Goal: Check status: Check status

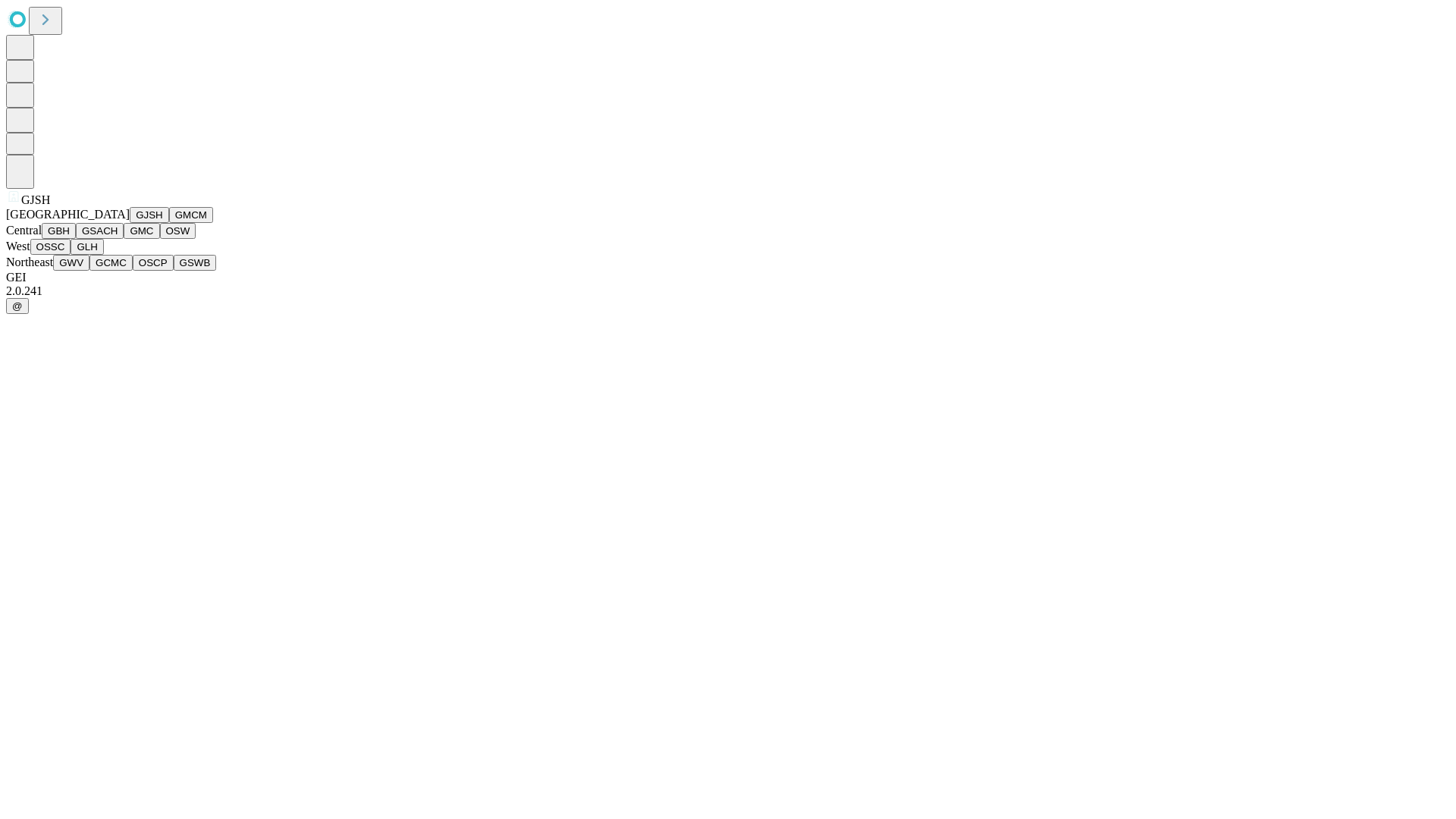
click at [129, 223] on button "GJSH" at bounding box center [149, 215] width 40 height 16
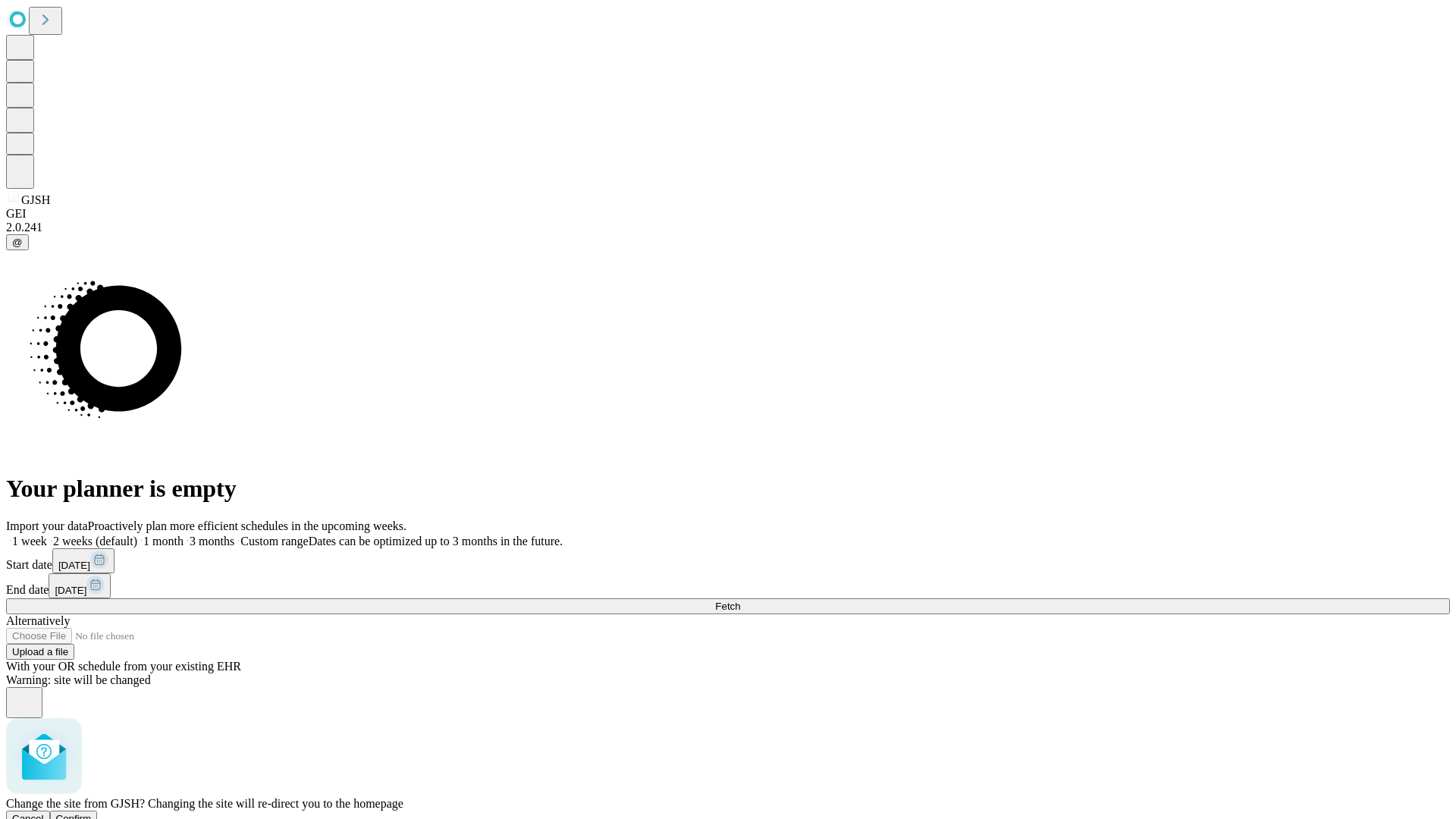
click at [92, 813] on span "Confirm" at bounding box center [73, 818] width 36 height 11
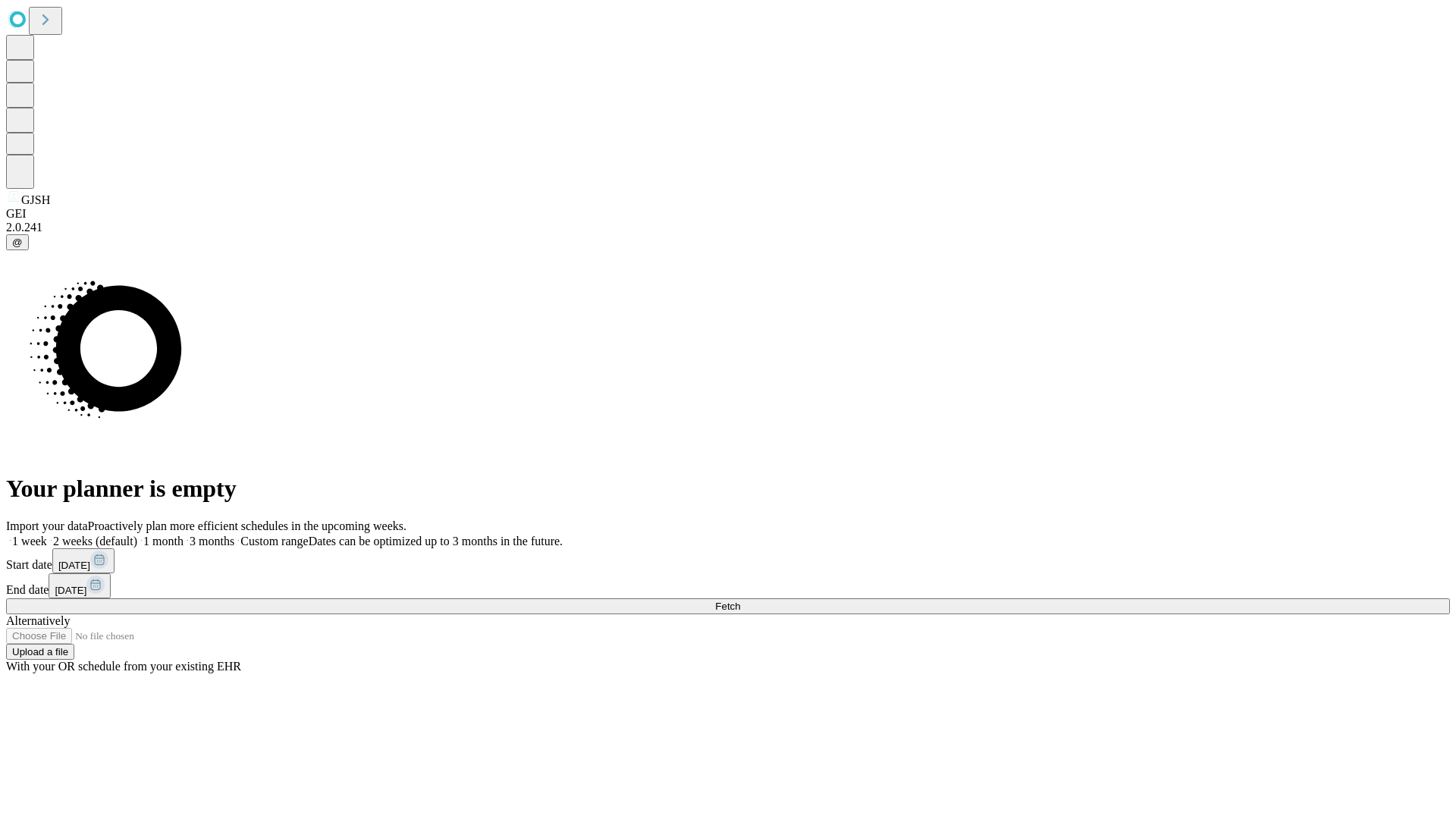
click at [137, 535] on label "2 weeks (default)" at bounding box center [92, 541] width 90 height 13
click at [740, 600] on span "Fetch" at bounding box center [728, 606] width 25 height 11
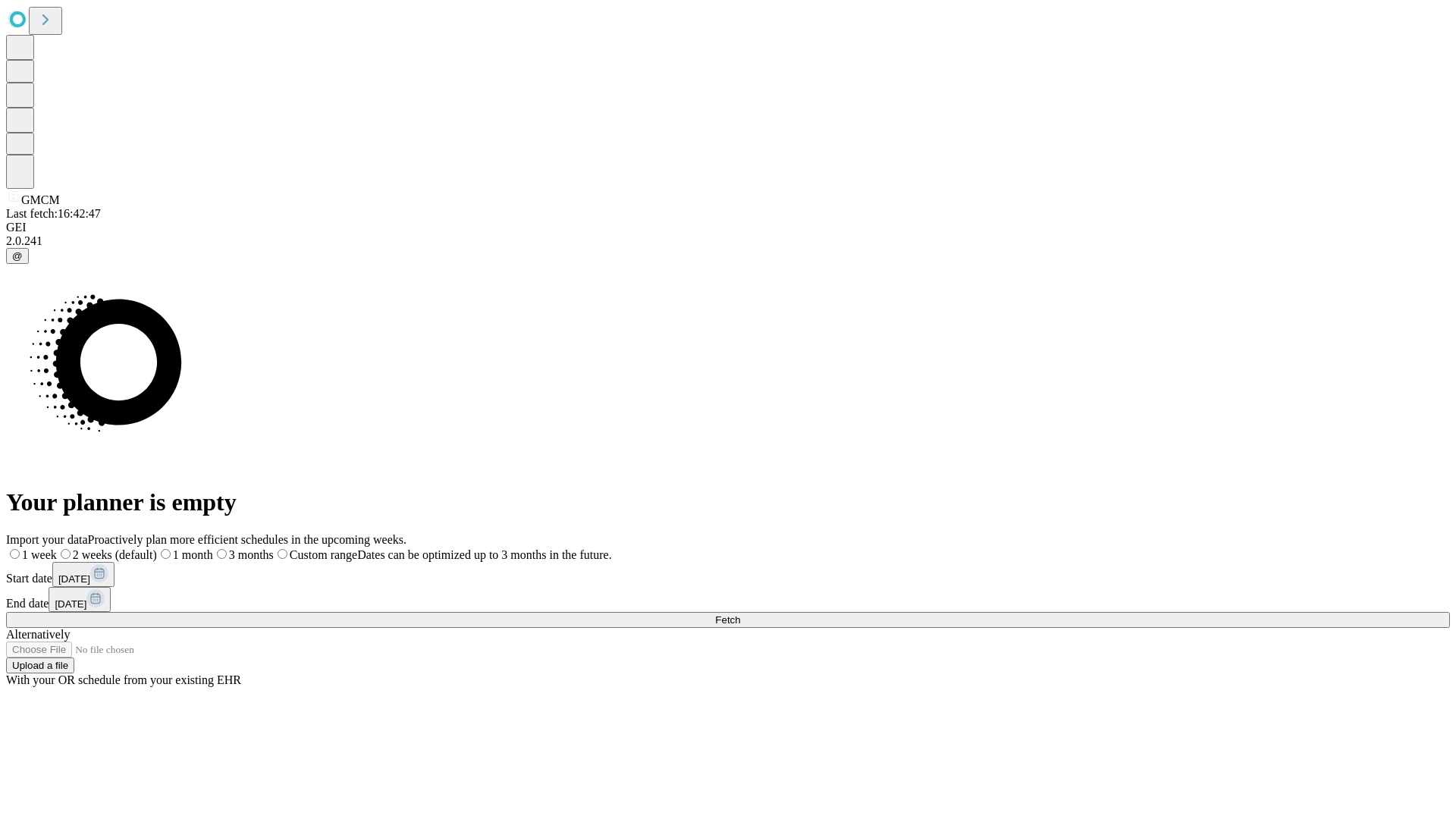
click at [157, 548] on label "2 weeks (default)" at bounding box center [106, 554] width 100 height 13
click at [740, 614] on span "Fetch" at bounding box center [728, 619] width 25 height 11
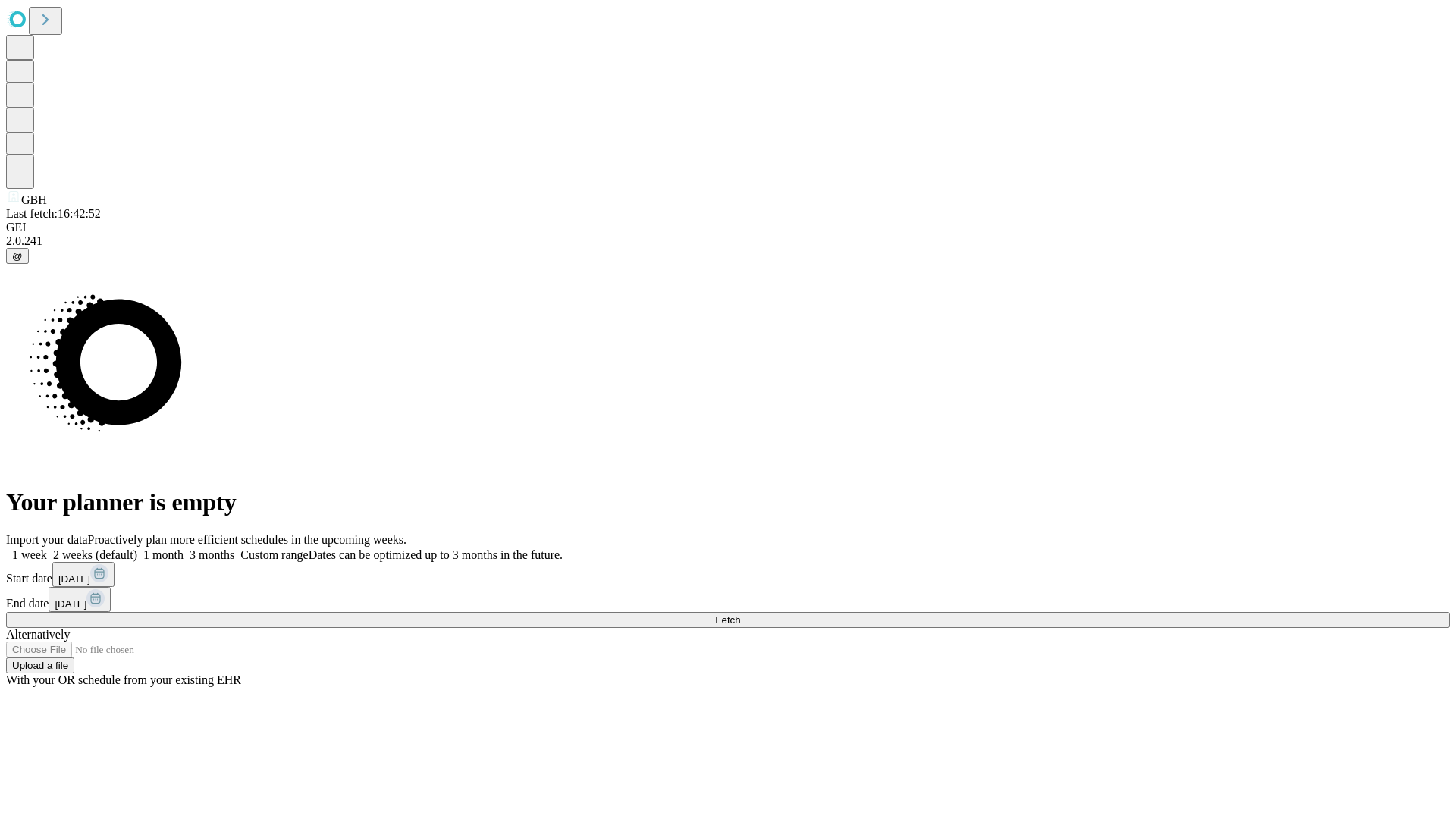
click at [740, 614] on span "Fetch" at bounding box center [728, 619] width 25 height 11
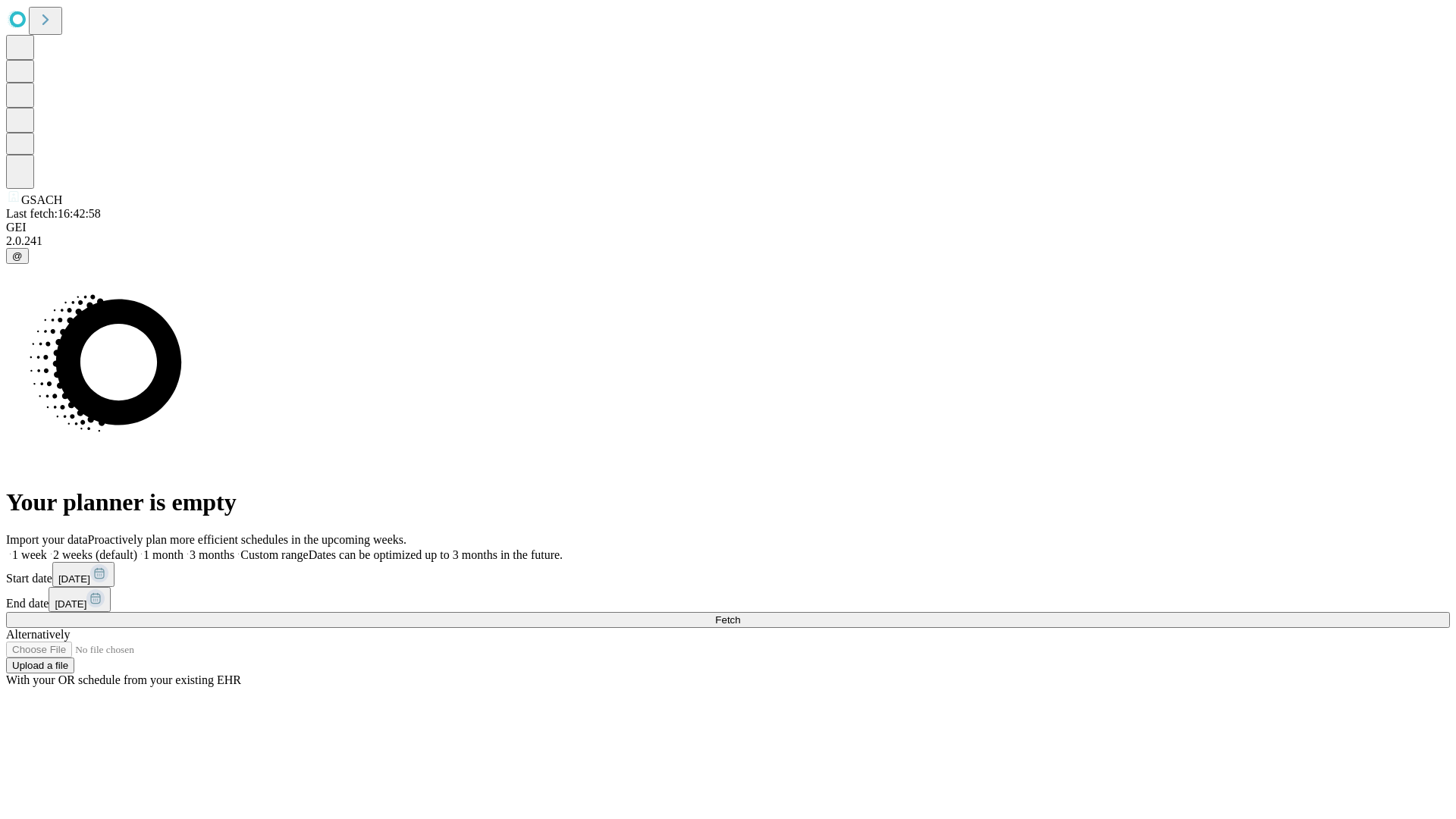
click at [137, 548] on label "2 weeks (default)" at bounding box center [92, 554] width 90 height 13
click at [740, 614] on span "Fetch" at bounding box center [728, 619] width 25 height 11
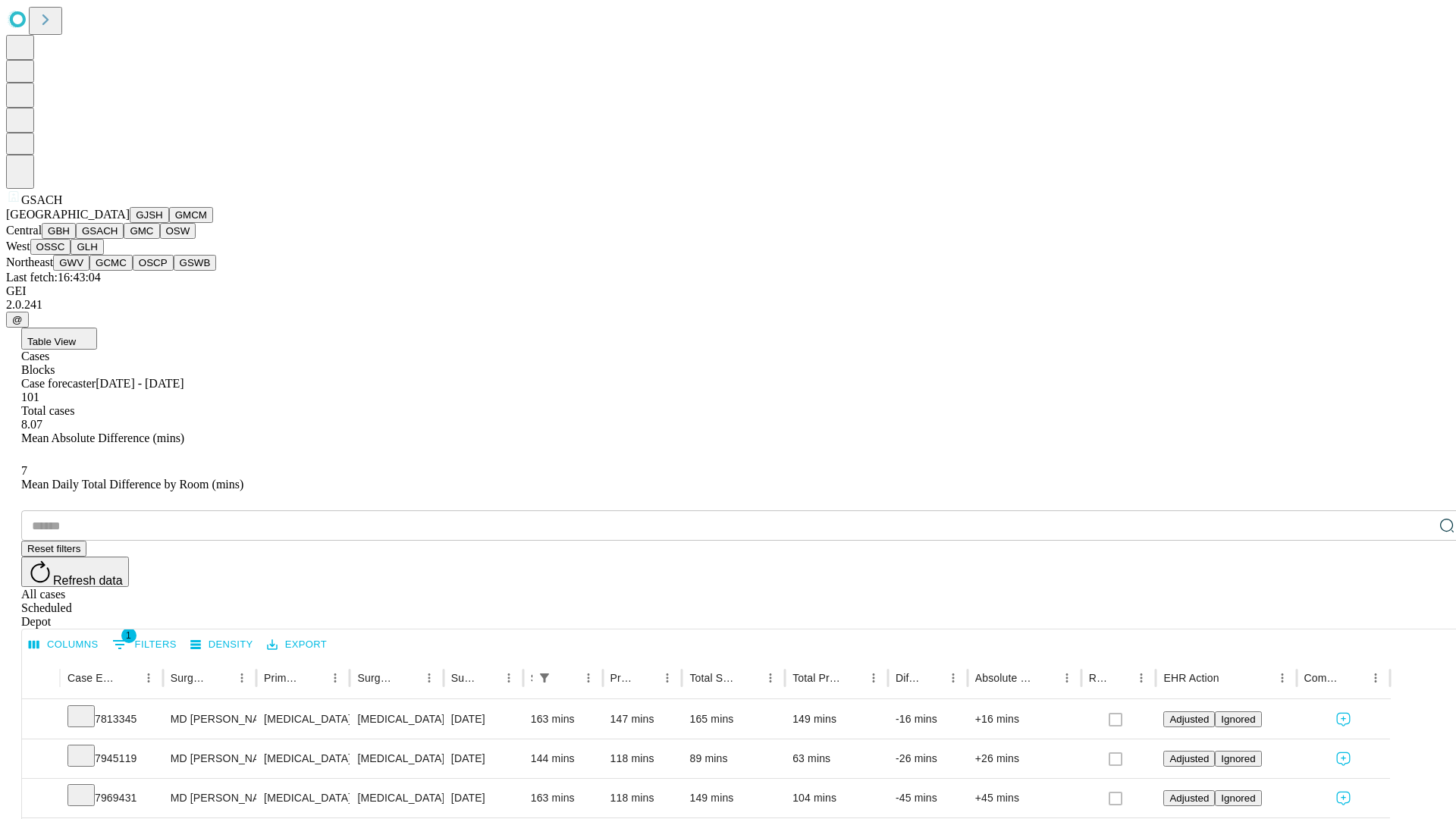
click at [124, 239] on button "GMC" at bounding box center [142, 230] width 36 height 16
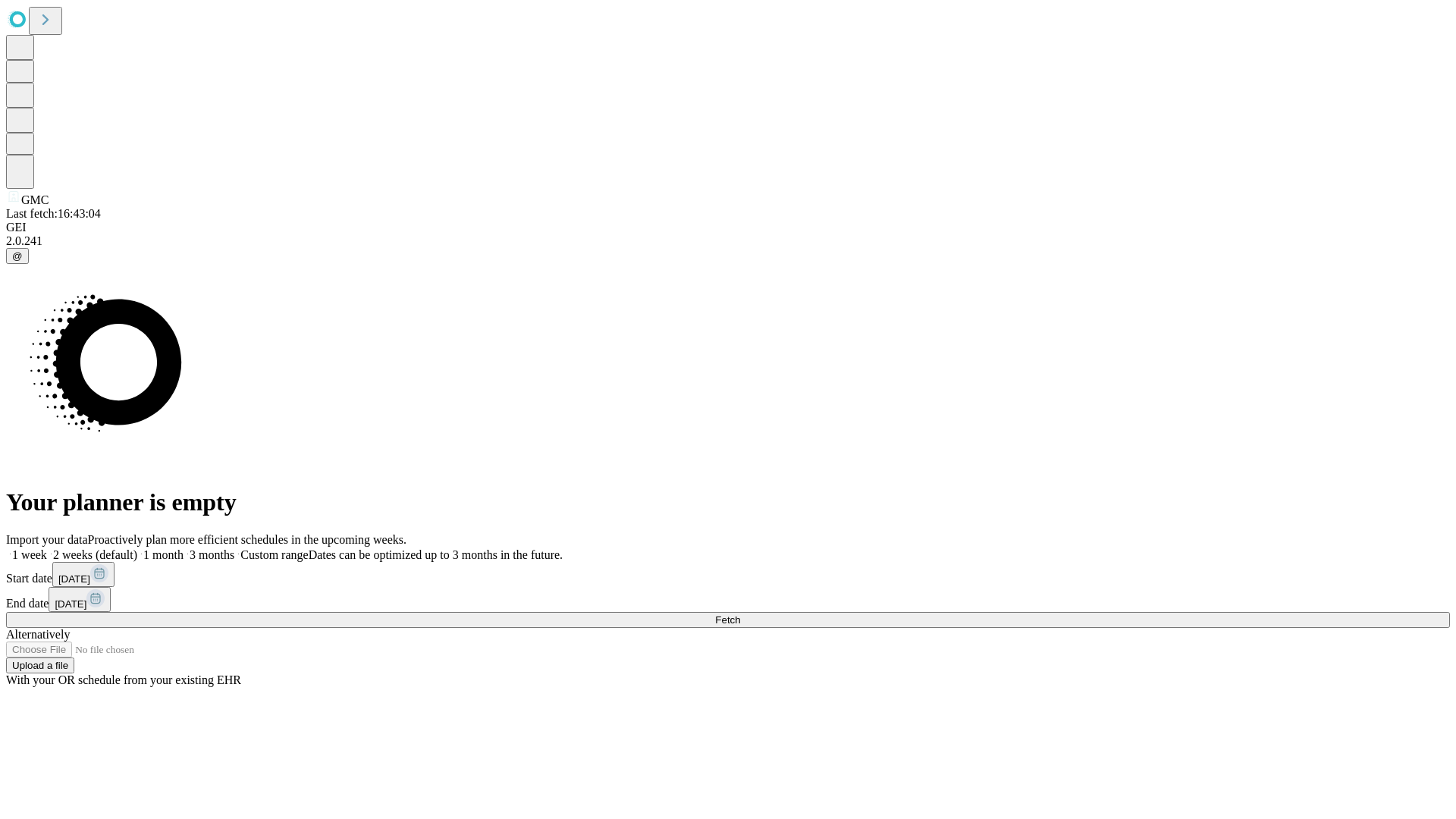
click at [137, 548] on label "2 weeks (default)" at bounding box center [92, 554] width 90 height 13
click at [740, 614] on span "Fetch" at bounding box center [728, 619] width 25 height 11
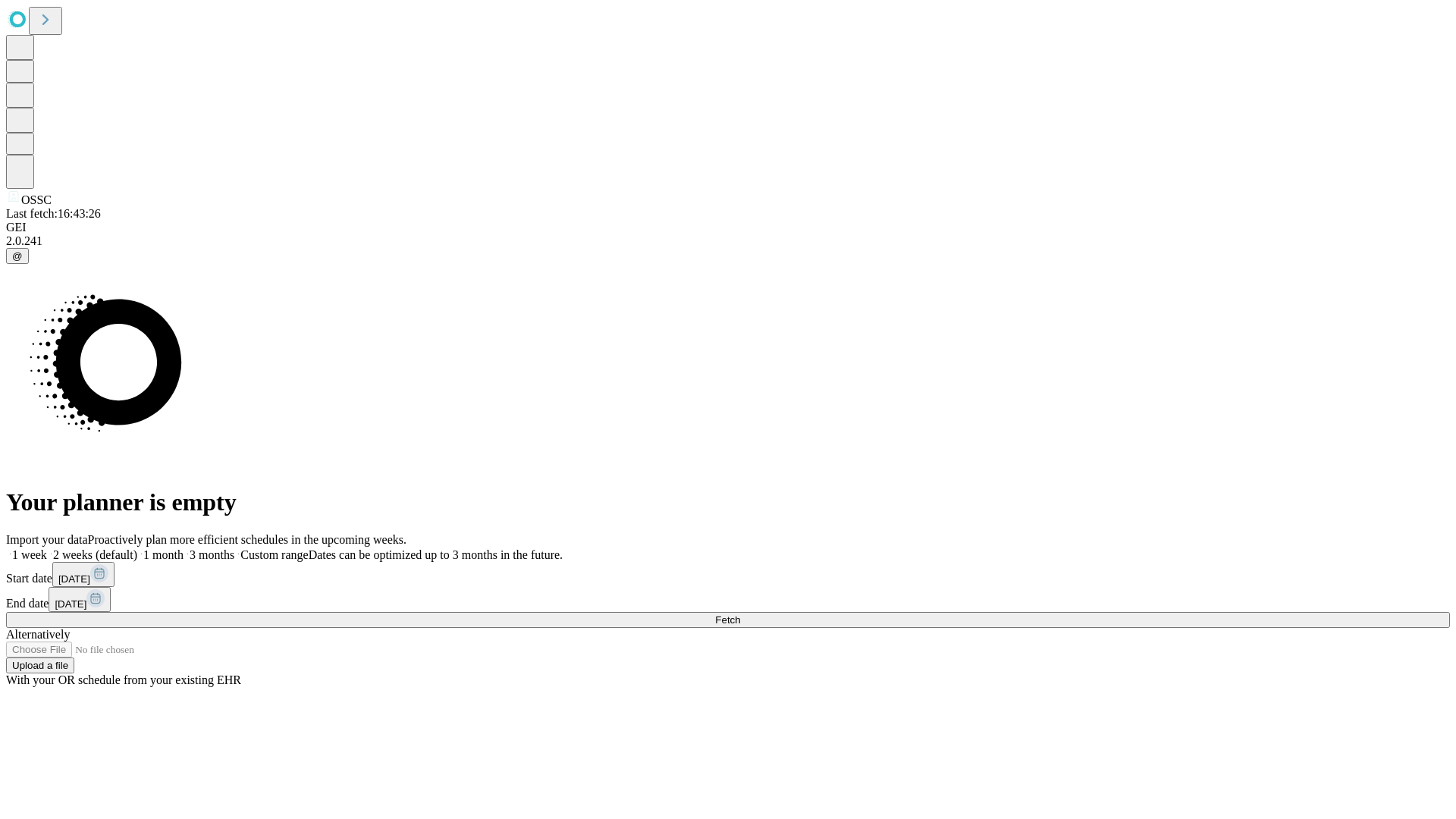
click at [137, 548] on label "2 weeks (default)" at bounding box center [92, 554] width 90 height 13
click at [740, 614] on span "Fetch" at bounding box center [728, 619] width 25 height 11
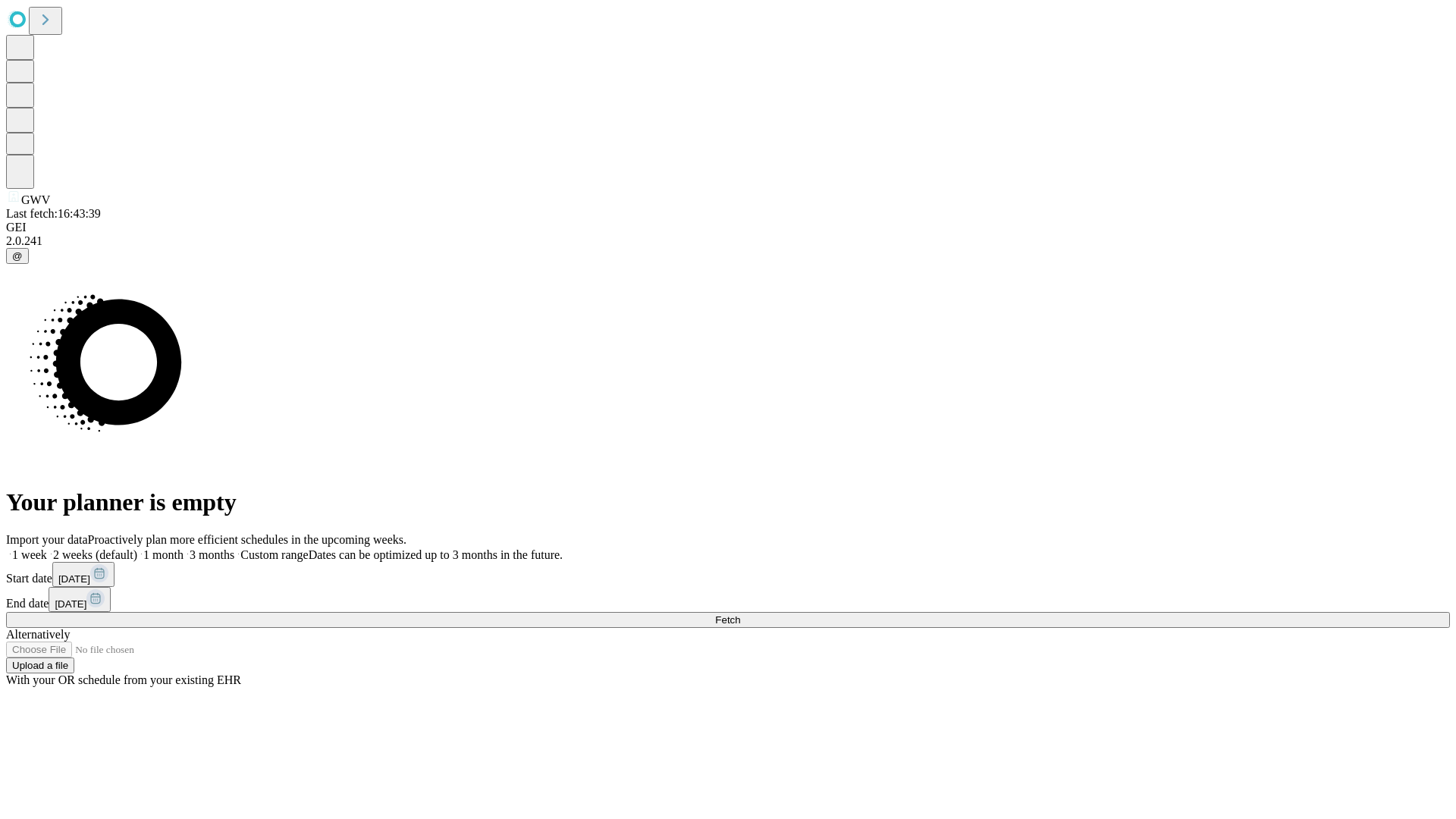
click at [137, 548] on label "2 weeks (default)" at bounding box center [92, 554] width 90 height 13
click at [740, 614] on span "Fetch" at bounding box center [728, 619] width 25 height 11
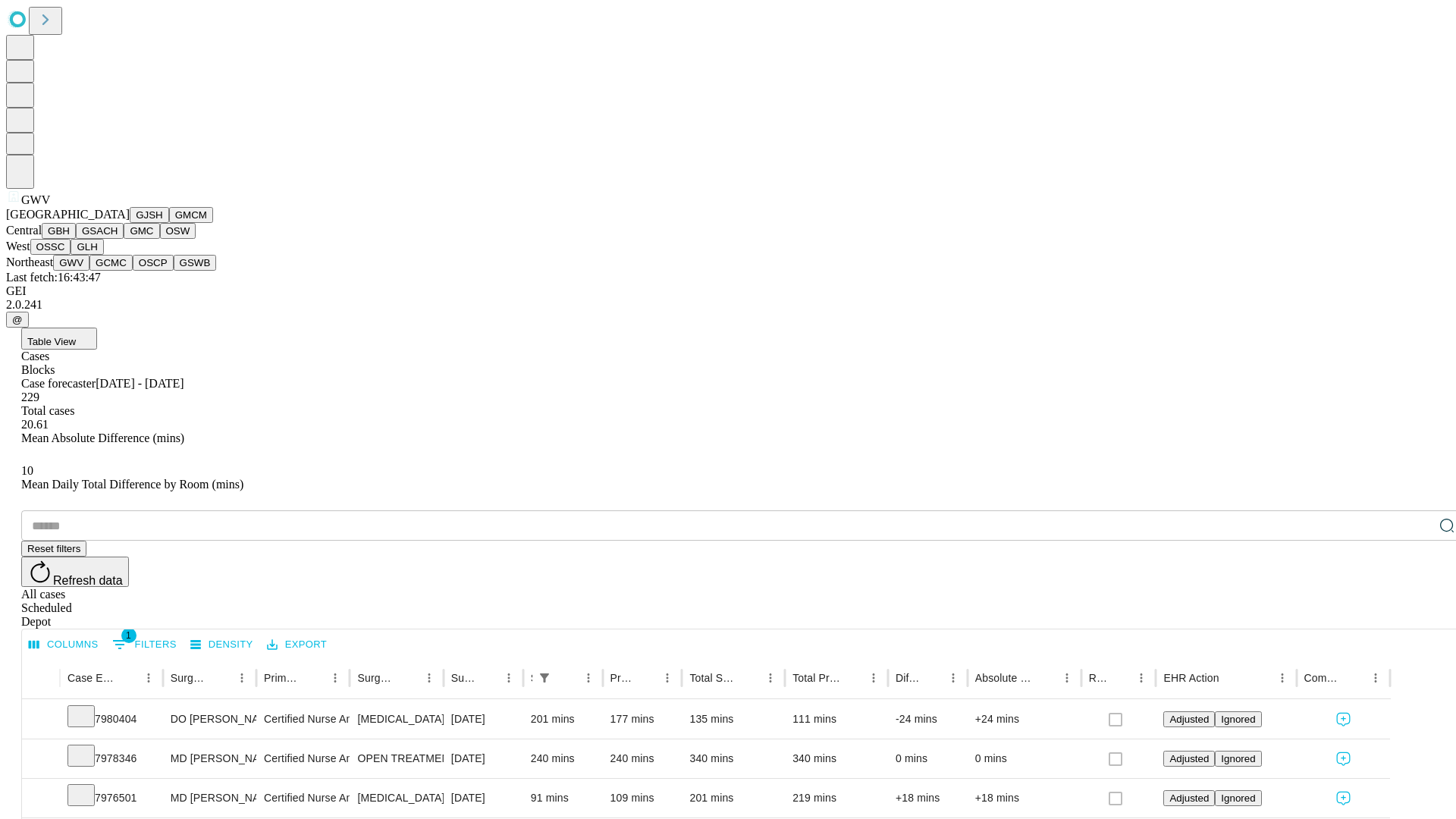
click at [118, 271] on button "GCMC" at bounding box center [111, 262] width 43 height 16
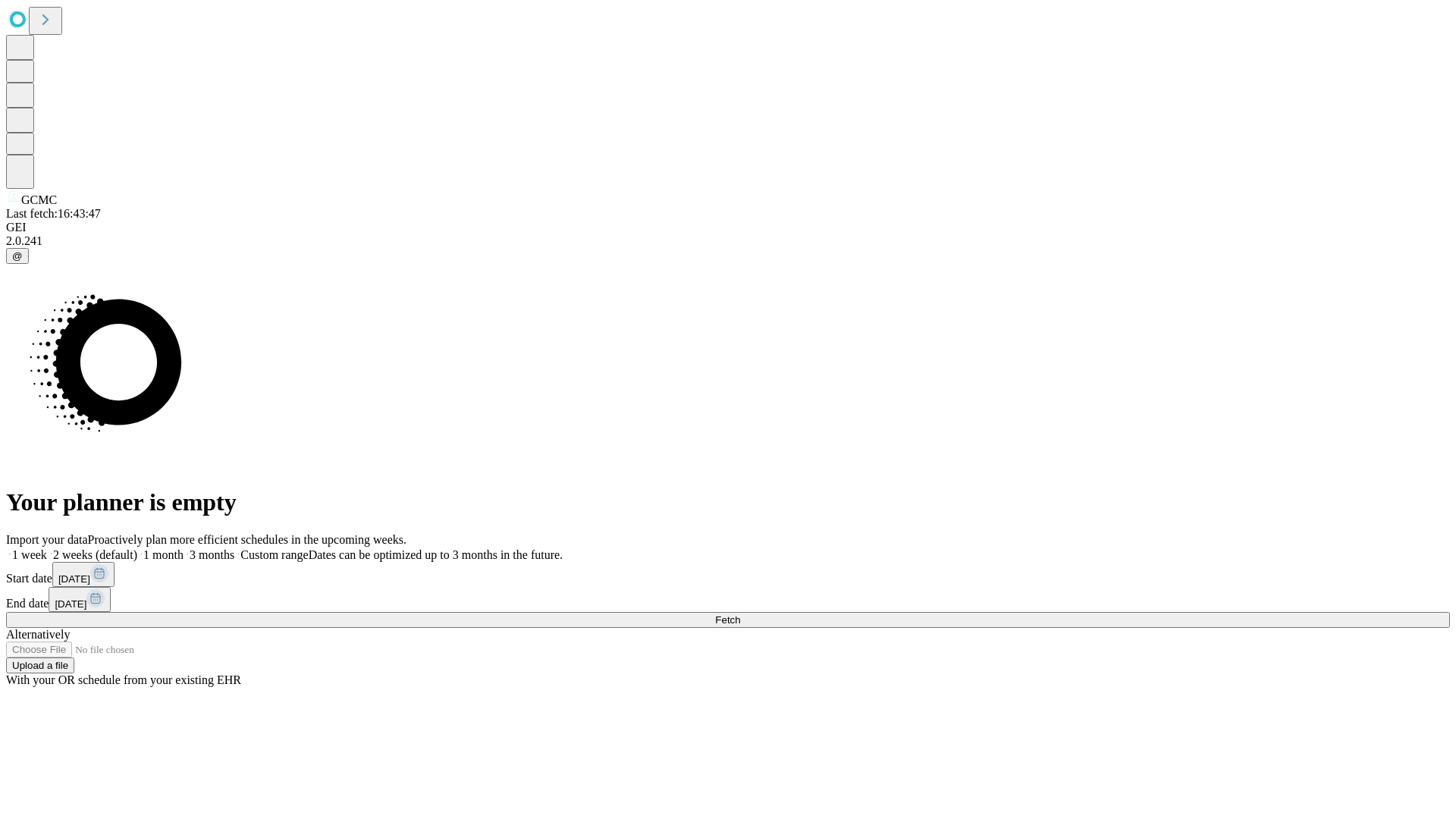
click at [137, 548] on label "2 weeks (default)" at bounding box center [92, 554] width 90 height 13
click at [740, 614] on span "Fetch" at bounding box center [728, 619] width 25 height 11
